Goal: Task Accomplishment & Management: Complete application form

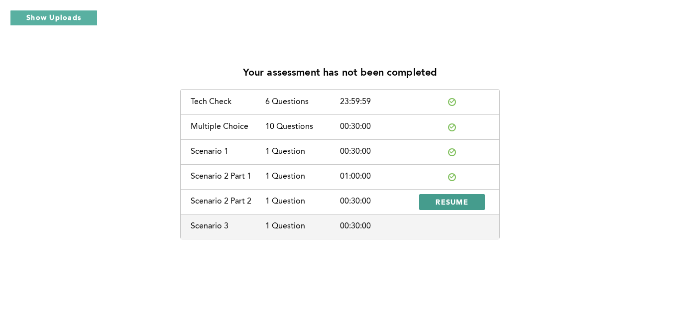
click at [460, 205] on span "RESUME" at bounding box center [452, 201] width 33 height 9
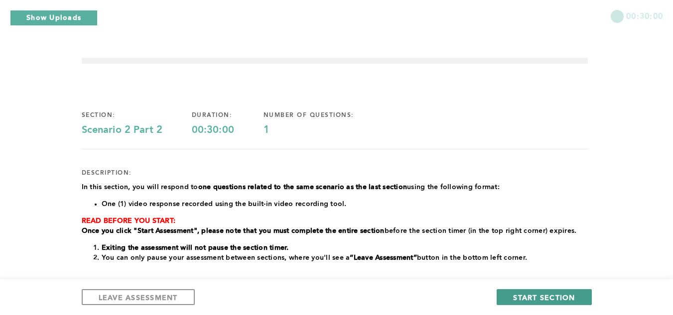
click at [543, 294] on span "START SECTION" at bounding box center [544, 297] width 62 height 9
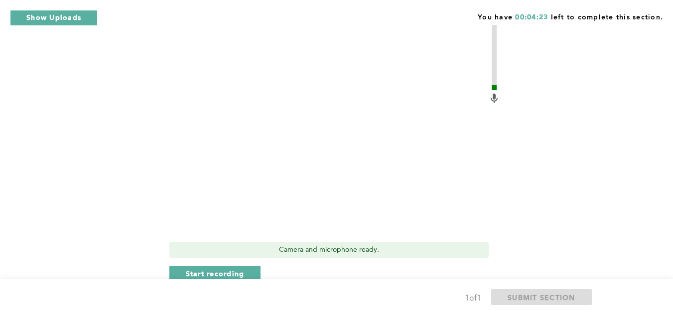
scroll to position [503, 0]
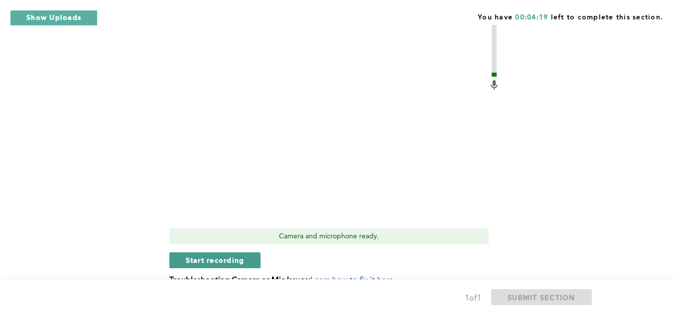
click at [208, 256] on span "Start recording" at bounding box center [215, 259] width 59 height 9
click at [231, 261] on span "Stop recording" at bounding box center [215, 259] width 58 height 9
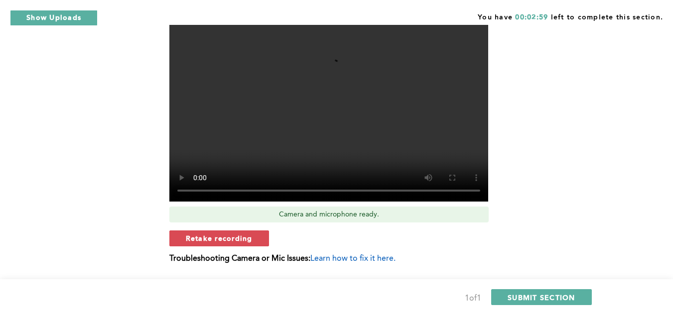
scroll to position [526, 0]
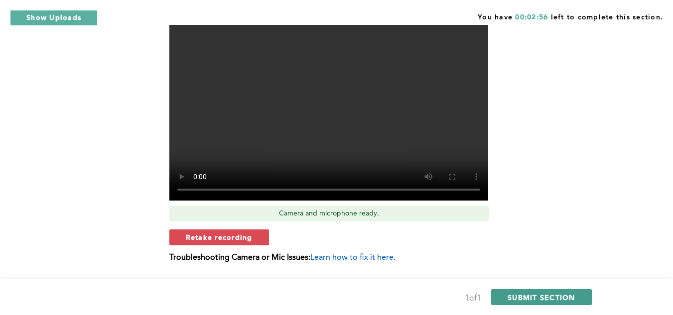
click at [538, 295] on span "SUBMIT SECTION" at bounding box center [541, 297] width 68 height 9
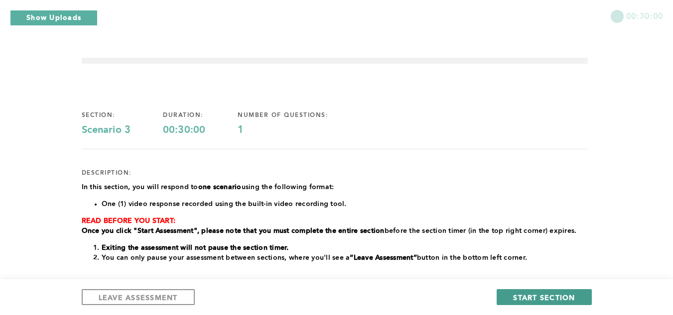
click at [540, 298] on span "START SECTION" at bounding box center [544, 297] width 62 height 9
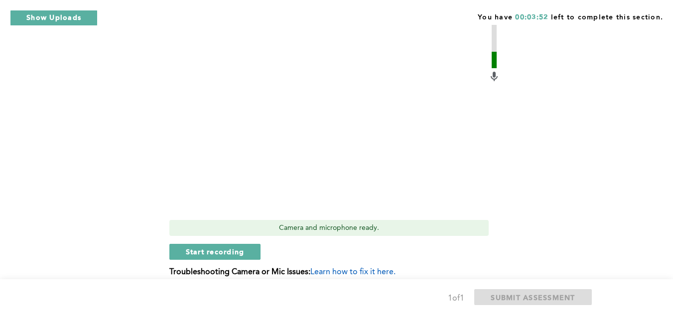
scroll to position [333, 0]
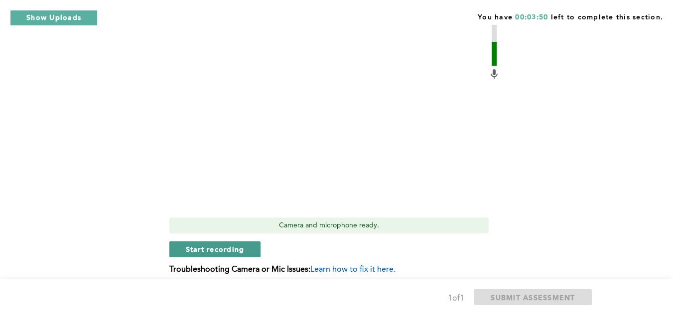
click at [231, 242] on button "Start recording" at bounding box center [215, 250] width 92 height 16
click at [227, 245] on span "Stop recording" at bounding box center [215, 249] width 58 height 9
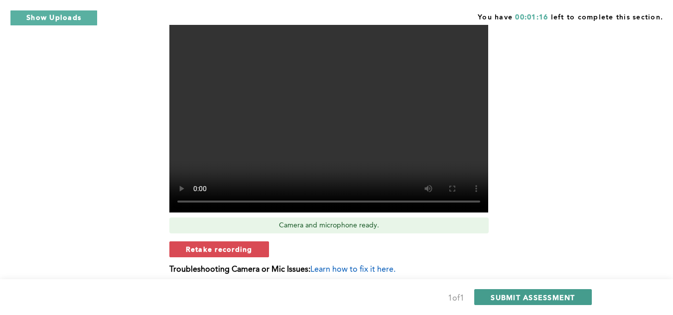
click at [541, 297] on span "SUBMIT ASSESSMENT" at bounding box center [533, 297] width 84 height 9
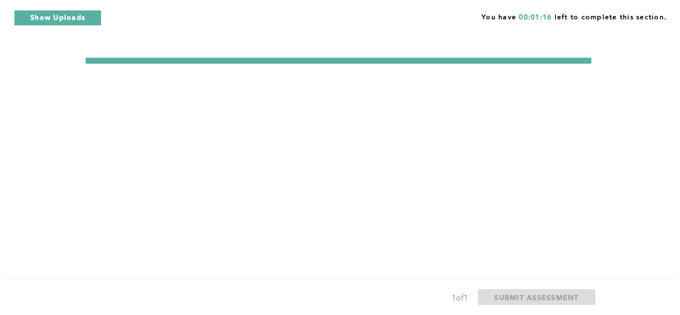
scroll to position [0, 0]
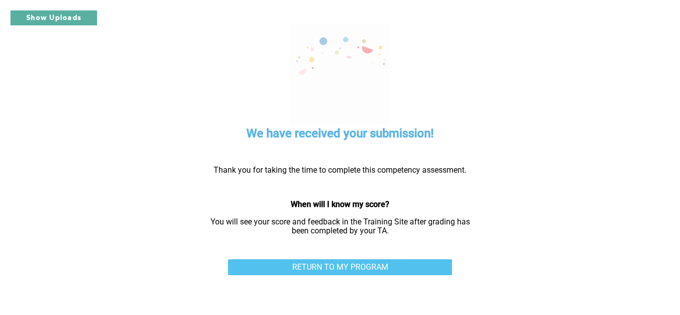
click at [384, 259] on link "RETURN TO MY PROGRAM" at bounding box center [340, 267] width 224 height 16
